Goal: Check status: Check status

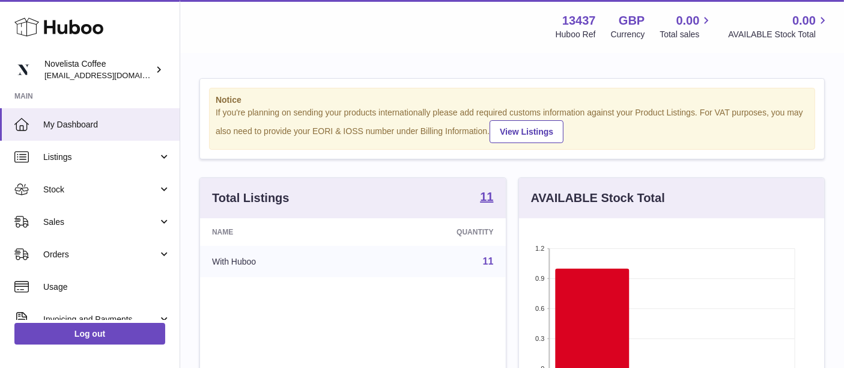
scroll to position [187, 306]
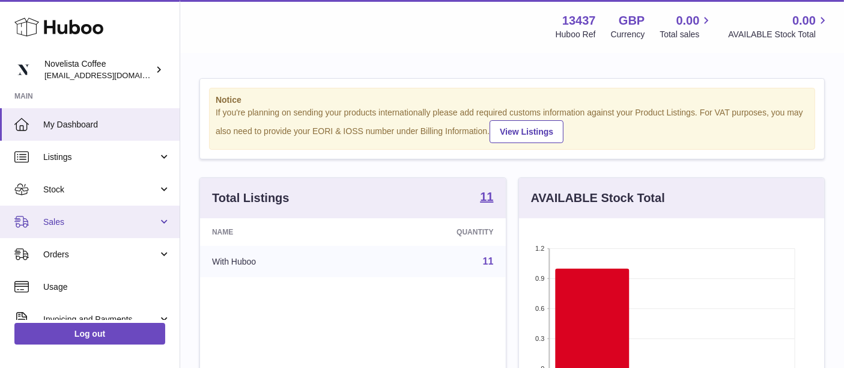
click at [68, 222] on span "Sales" at bounding box center [100, 221] width 115 height 11
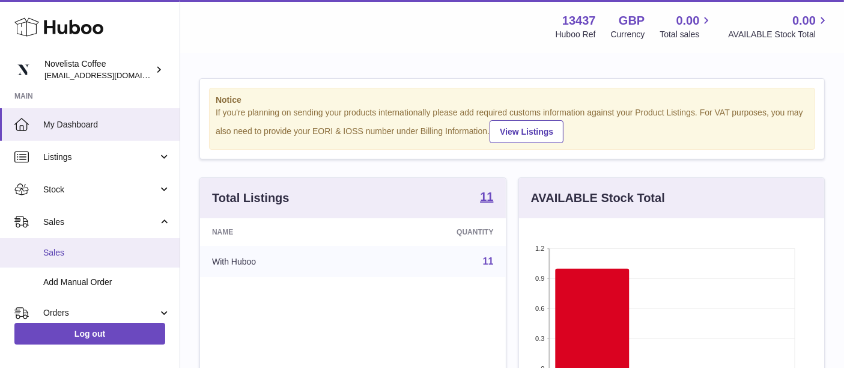
click at [75, 256] on span "Sales" at bounding box center [106, 252] width 127 height 11
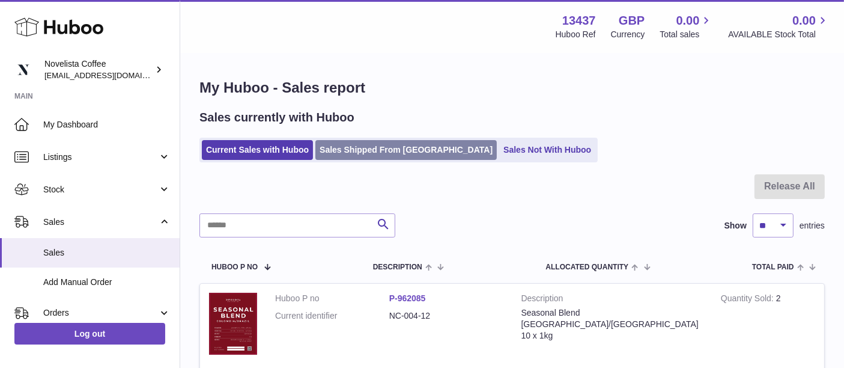
click at [332, 148] on link "Sales Shipped From [GEOGRAPHIC_DATA]" at bounding box center [405, 150] width 181 height 20
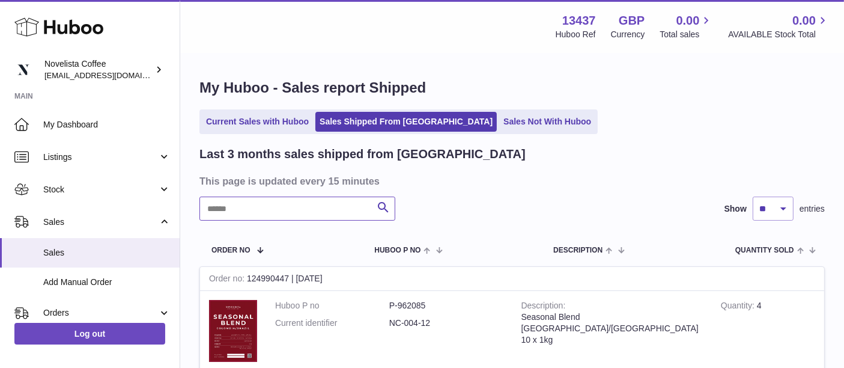
click at [284, 210] on input "text" at bounding box center [297, 208] width 196 height 24
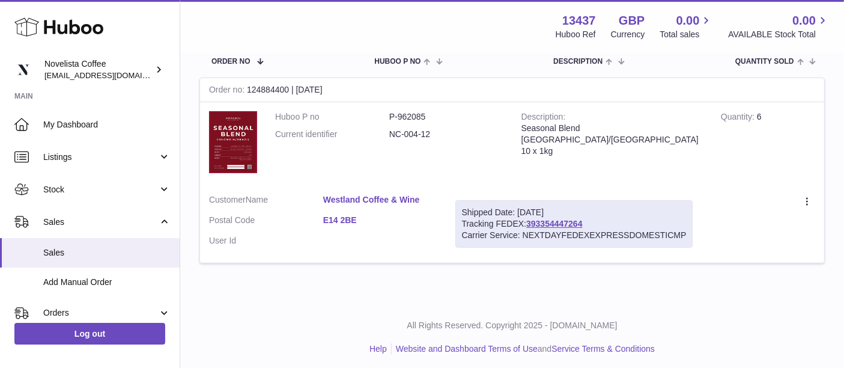
scroll to position [192, 0]
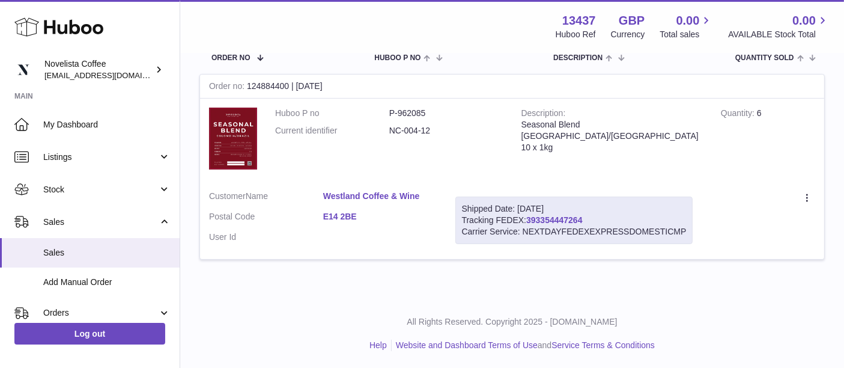
click at [571, 217] on link "393354447264" at bounding box center [554, 220] width 56 height 10
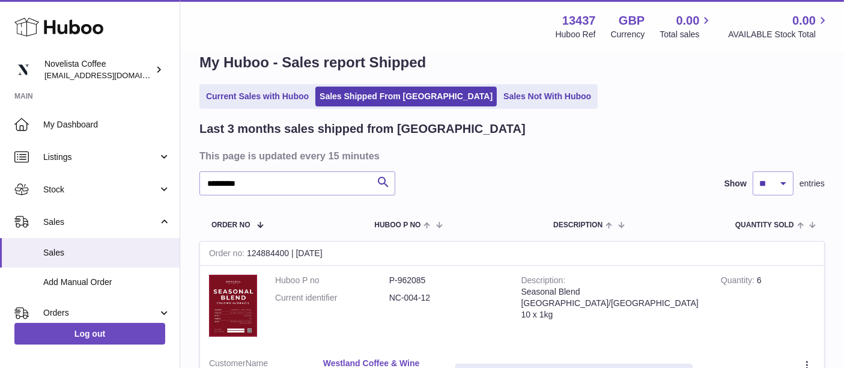
scroll to position [0, 0]
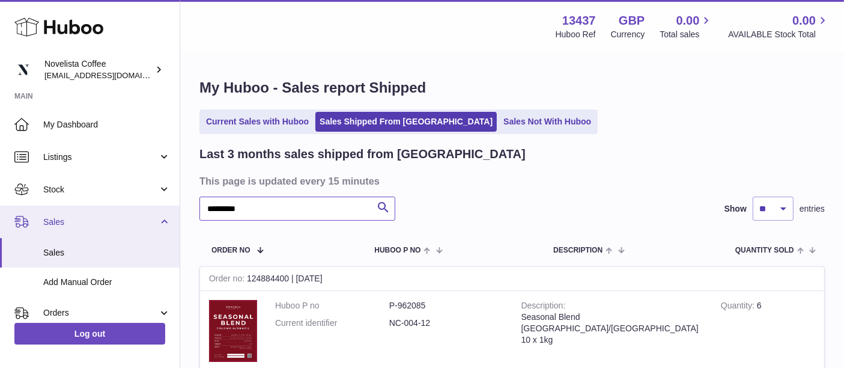
drag, startPoint x: 266, startPoint y: 201, endPoint x: 0, endPoint y: 236, distance: 268.3
click at [0, 236] on div "Huboo Novelista Coffee internalAdmin-13437@internal.huboo.com Main My Dashboard…" at bounding box center [422, 280] width 844 height 561
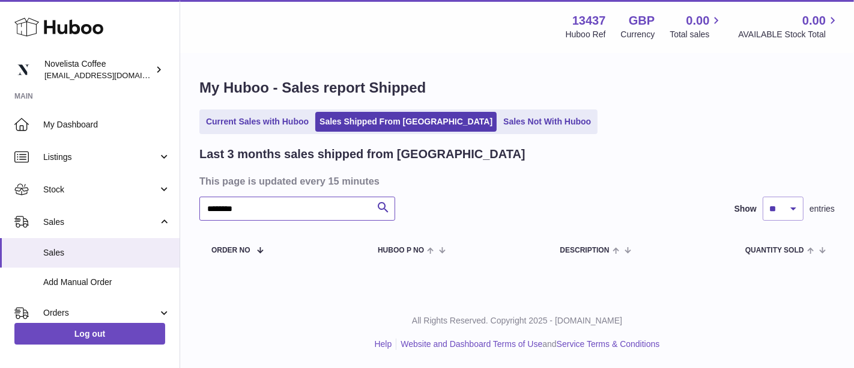
drag, startPoint x: 246, startPoint y: 217, endPoint x: 247, endPoint y: 210, distance: 6.7
click at [247, 210] on input "********" at bounding box center [297, 208] width 196 height 24
click at [225, 209] on input "********" at bounding box center [297, 208] width 196 height 24
type input "*********"
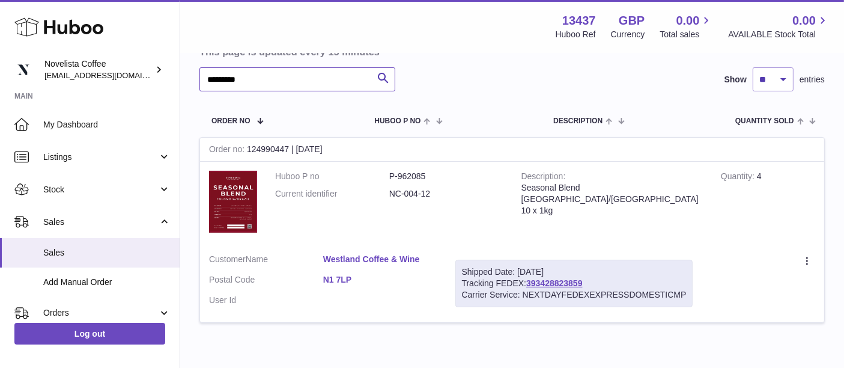
scroll to position [167, 0]
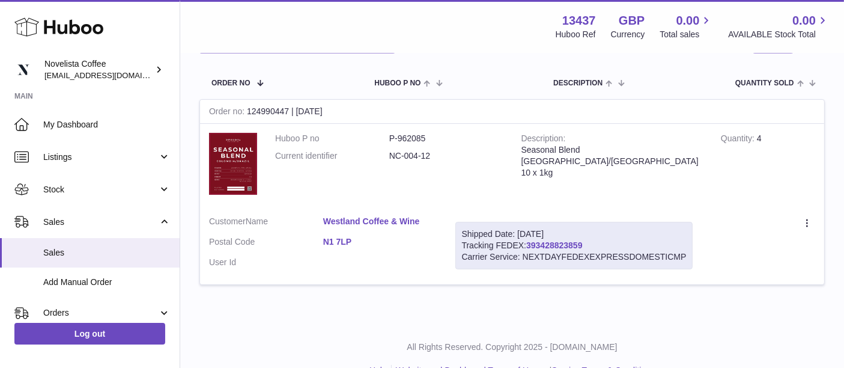
click at [554, 241] on link "393428823859" at bounding box center [554, 245] width 56 height 10
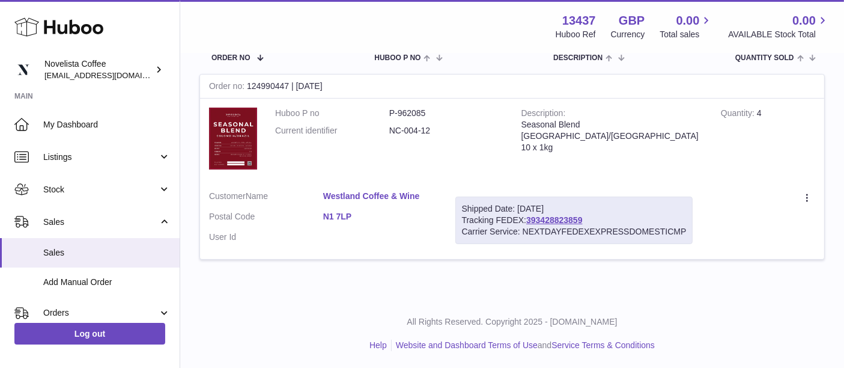
scroll to position [0, 0]
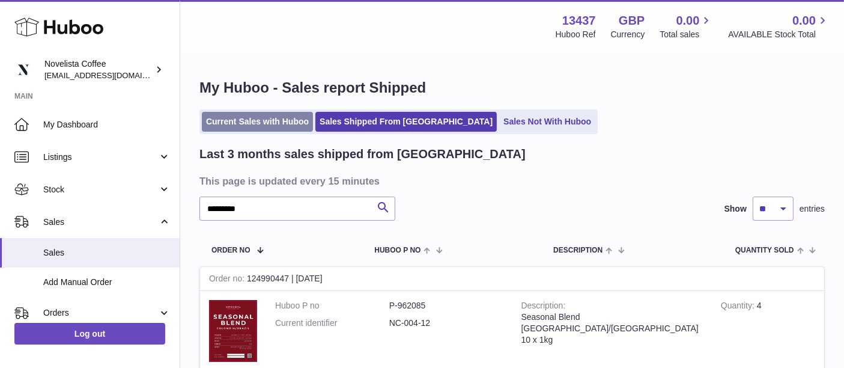
click at [277, 122] on link "Current Sales with Huboo" at bounding box center [257, 122] width 111 height 20
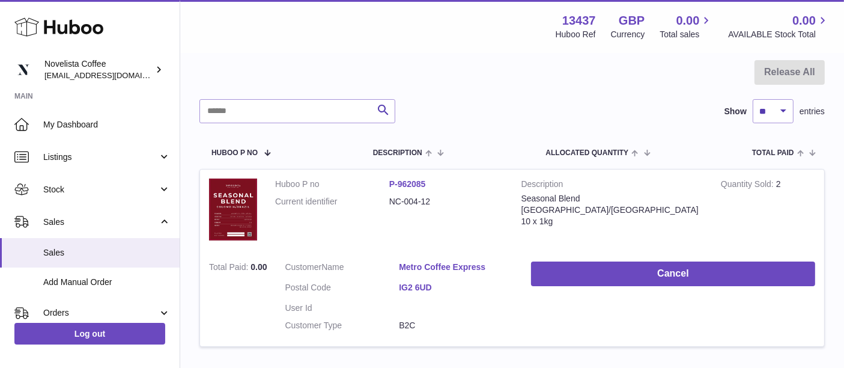
scroll to position [201, 0]
